Goal: Task Accomplishment & Management: Manage account settings

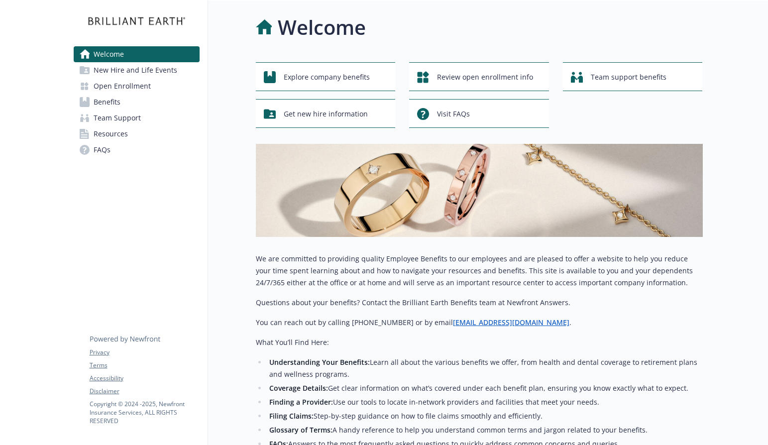
click at [139, 87] on span "Open Enrollment" at bounding box center [122, 86] width 57 height 16
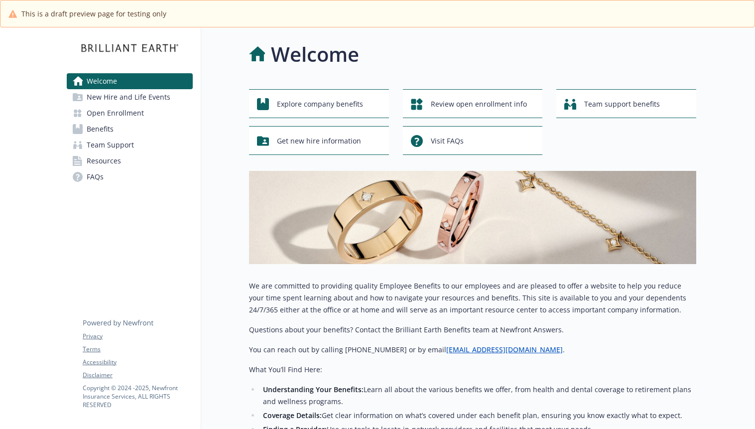
scroll to position [216, 0]
